Goal: Complete application form

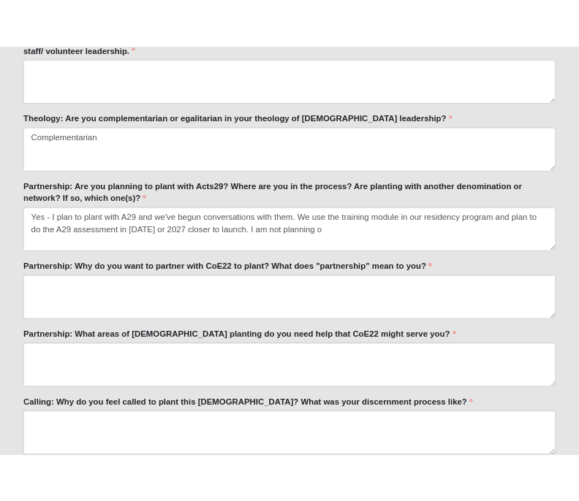
scroll to position [15, 0]
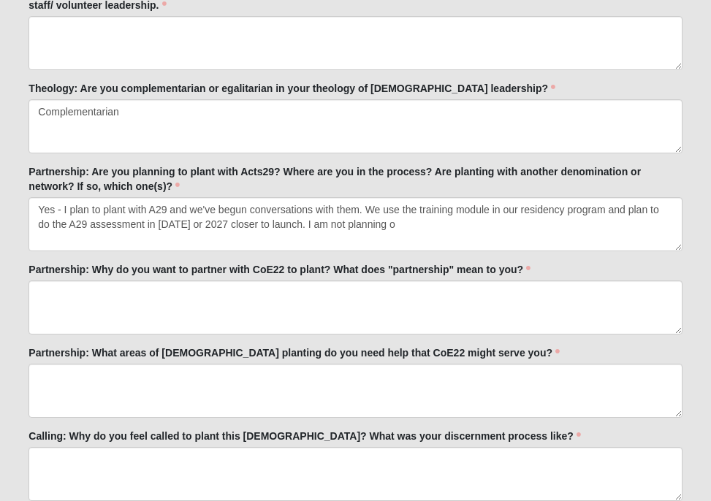
click at [642, 221] on textarea "Yes - I plan to plant with A29 and we've begun conversations with them. We use …" at bounding box center [354, 224] width 653 height 54
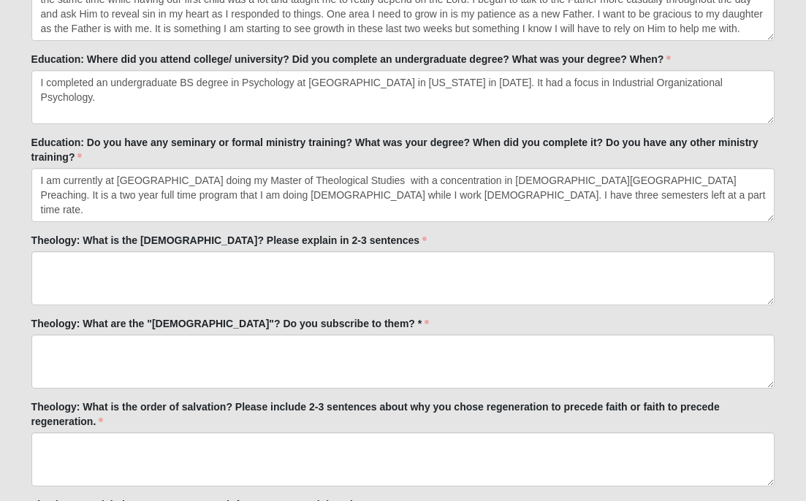
scroll to position [1164, 0]
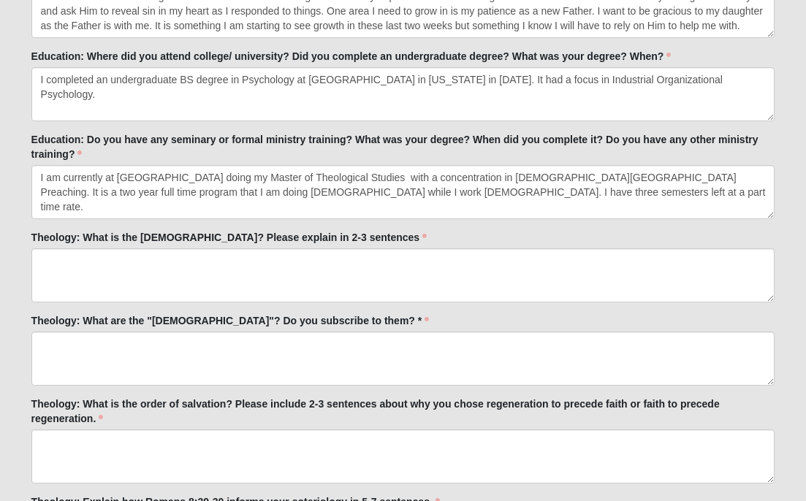
type textarea "Yes - I plan to plant with A29 and we've begun conversations with them. We use …"
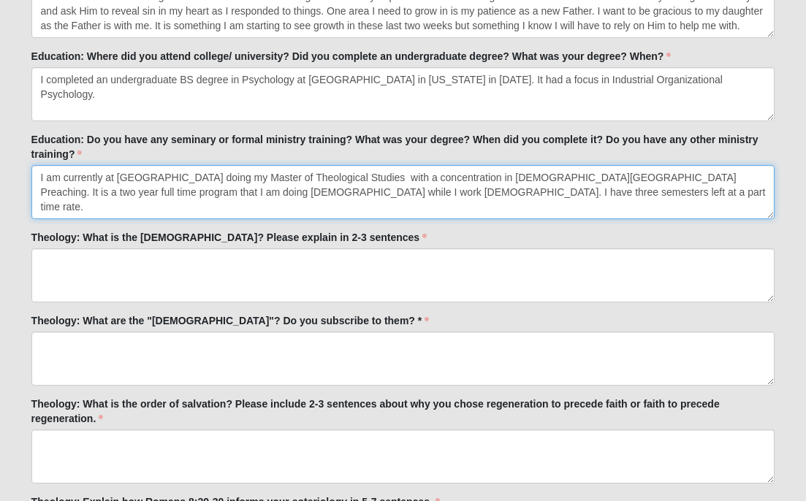
click at [525, 197] on textarea "I am currently at [GEOGRAPHIC_DATA] doing my Master of Theological Studies with…" at bounding box center [403, 192] width 744 height 54
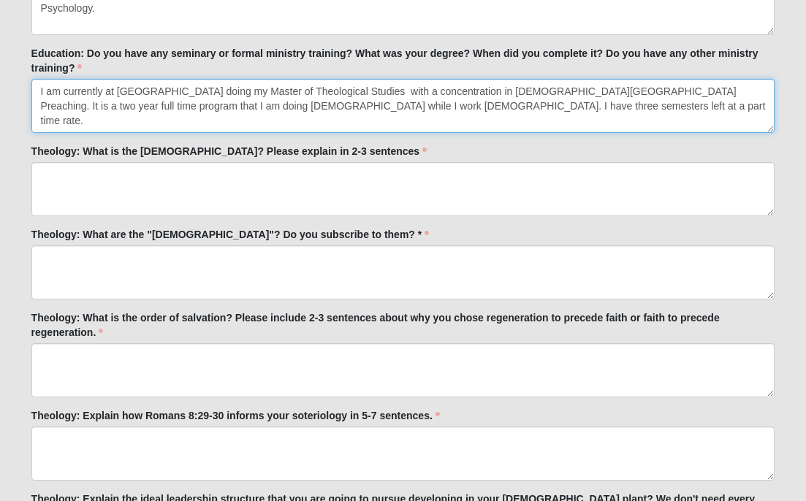
scroll to position [1252, 0]
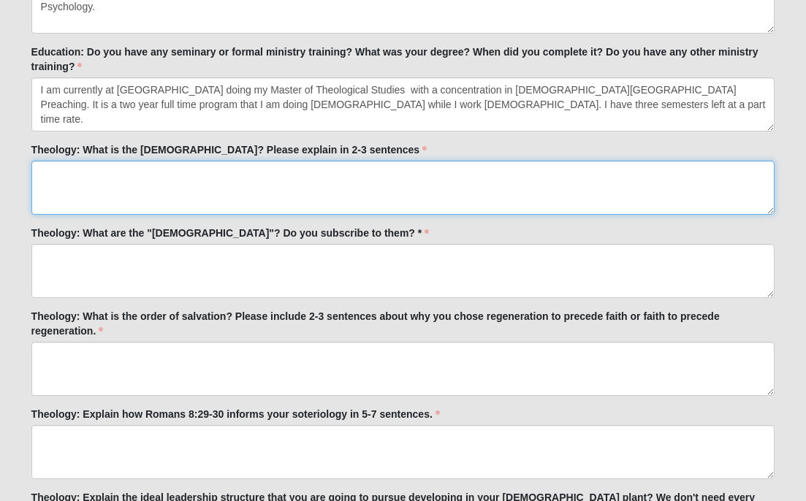
click at [387, 202] on textarea "Theology: What is the [DEMOGRAPHIC_DATA]? Please explain in 2-3 sentences" at bounding box center [403, 188] width 744 height 54
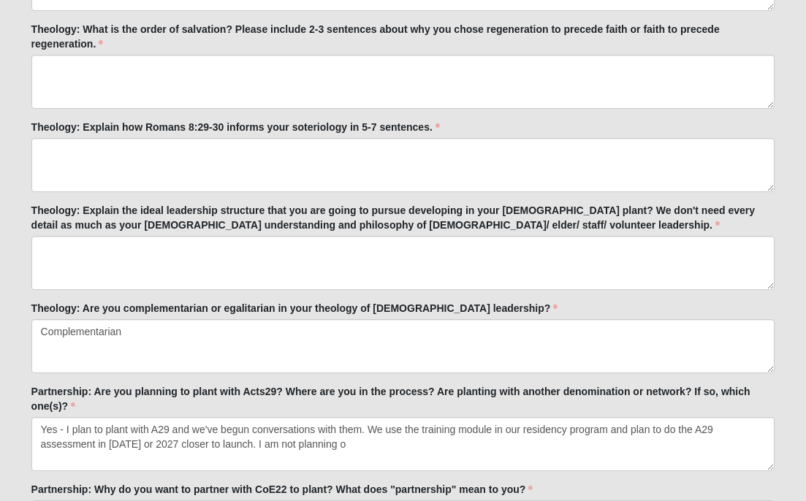
scroll to position [1542, 0]
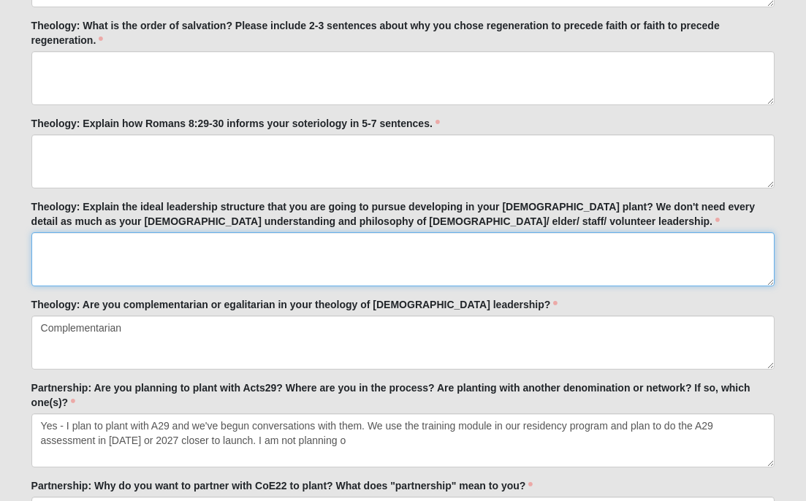
click at [530, 281] on textarea "Theology: Explain the ideal leadership structure that you are going to pursue d…" at bounding box center [403, 259] width 744 height 54
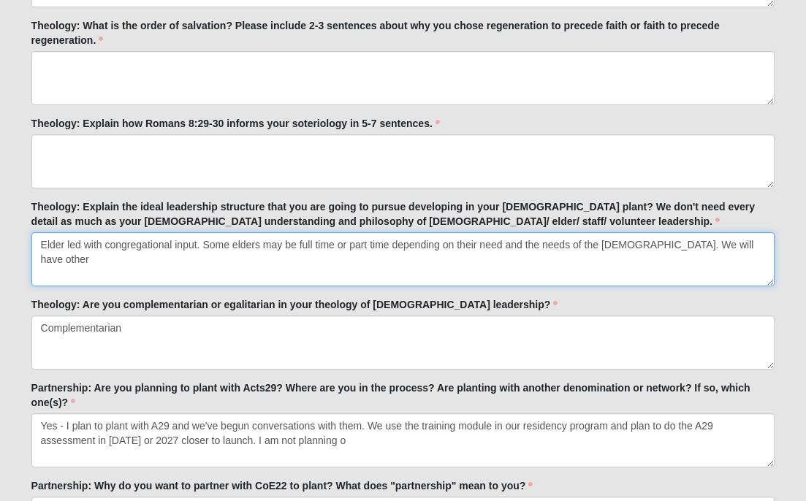
click at [666, 249] on textarea "Elder led with congregational input. Some elders may be full time or part time …" at bounding box center [403, 259] width 744 height 54
click at [710, 239] on textarea "Elder led with congregational input. Some elders may be full time or part time …" at bounding box center [403, 259] width 744 height 54
click at [329, 268] on textarea "Elder led with congregational input. Some elders may be full time or part time …" at bounding box center [403, 259] width 744 height 54
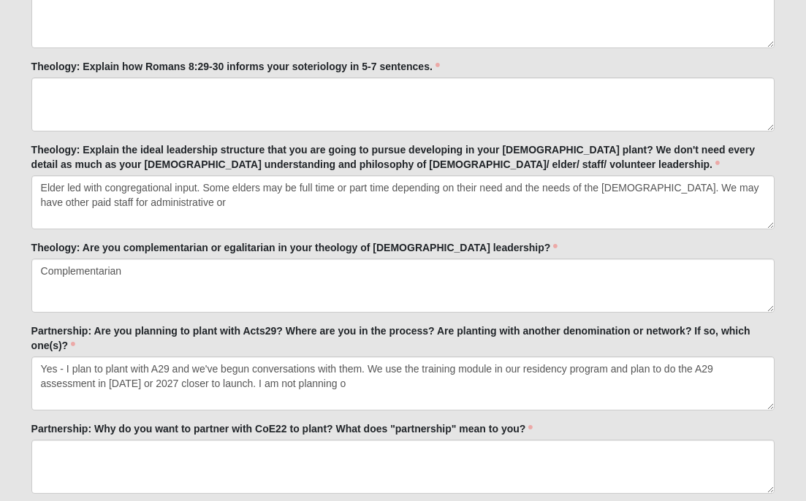
scroll to position [1602, 0]
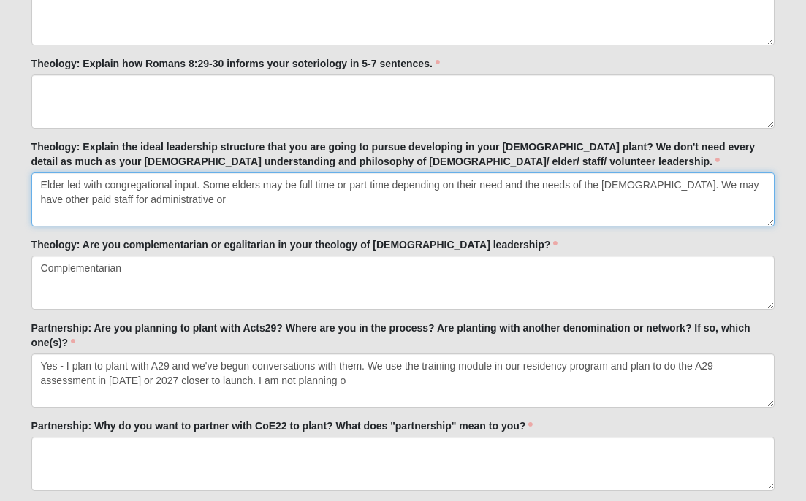
click at [381, 208] on textarea "Elder led with congregational input. Some elders may be full time or part time …" at bounding box center [403, 199] width 744 height 54
click at [645, 189] on textarea "Elder led with congregational input. Some elders may be full time or part time …" at bounding box center [403, 199] width 744 height 54
click at [587, 213] on textarea "Elder led with congregational input. Some elders may be full time or part time …" at bounding box center [403, 199] width 744 height 54
type textarea "Elder led with congregational input. Some elders may be full time or part time …"
